Goal: Information Seeking & Learning: Find specific fact

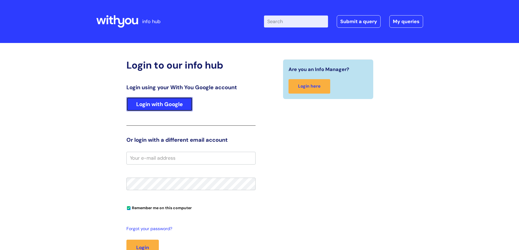
click at [158, 104] on link "Login with Google" at bounding box center [159, 104] width 66 height 14
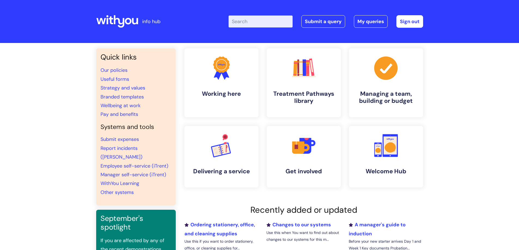
click at [254, 23] on input "Enter your search term here..." at bounding box center [261, 22] width 64 height 12
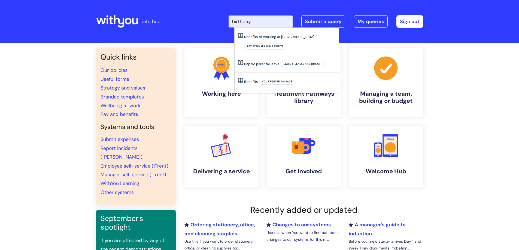
type input "birthday"
click button "Search" at bounding box center [0, 0] width 0 height 0
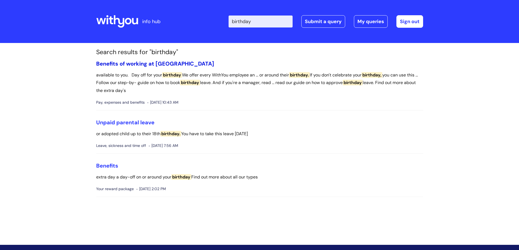
click at [171, 63] on link "Benefits of working at [GEOGRAPHIC_DATA]" at bounding box center [155, 63] width 118 height 7
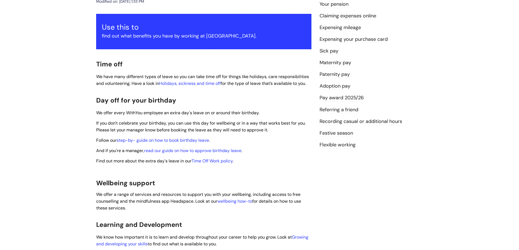
scroll to position [109, 0]
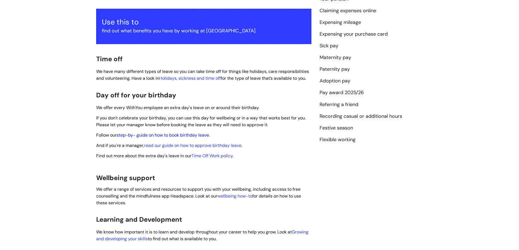
click at [187, 132] on link "step-by- guide on how to book birthday leave" at bounding box center [163, 135] width 92 height 6
